Goal: Task Accomplishment & Management: Manage account settings

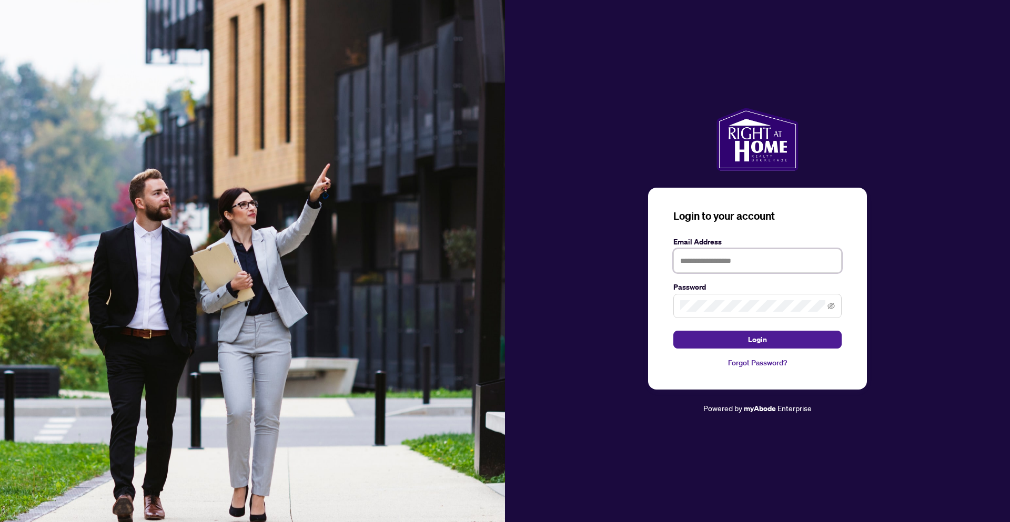
click at [715, 263] on input "text" at bounding box center [757, 261] width 168 height 24
type input "**********"
click at [673, 331] on button "Login" at bounding box center [757, 340] width 168 height 18
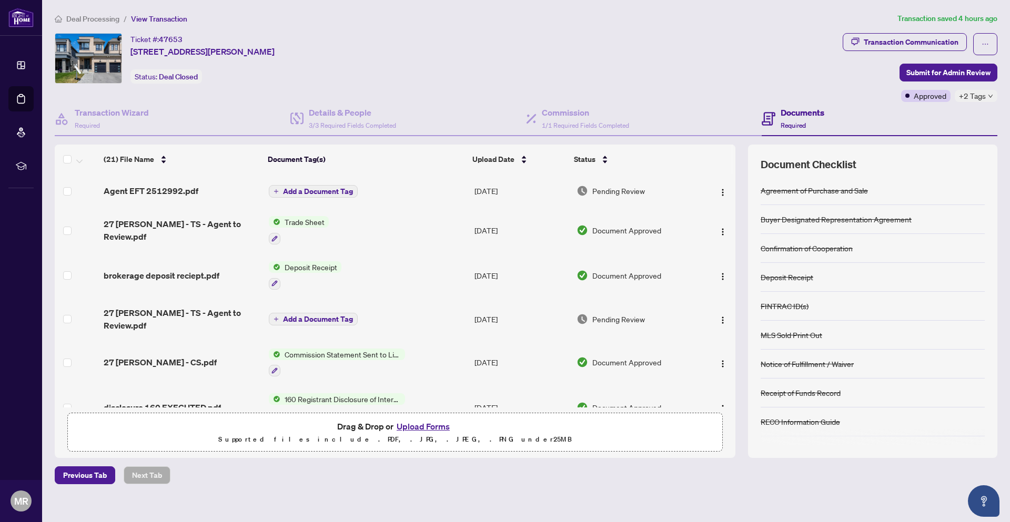
click at [608, 188] on span "Pending Review" at bounding box center [618, 191] width 53 height 12
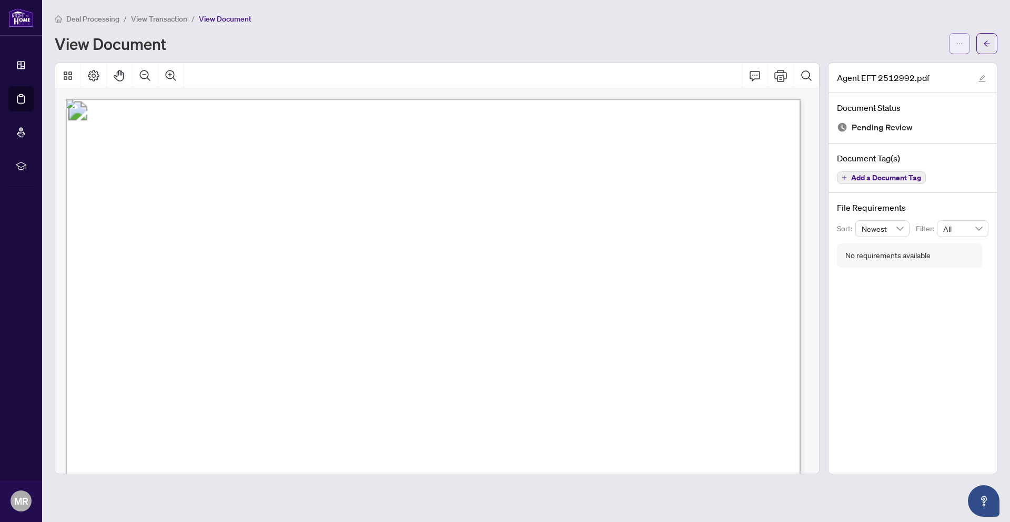
click at [956, 38] on span "button" at bounding box center [959, 43] width 7 height 17
click at [934, 65] on span "Download" at bounding box center [922, 67] width 80 height 12
